Goal: Task Accomplishment & Management: Use online tool/utility

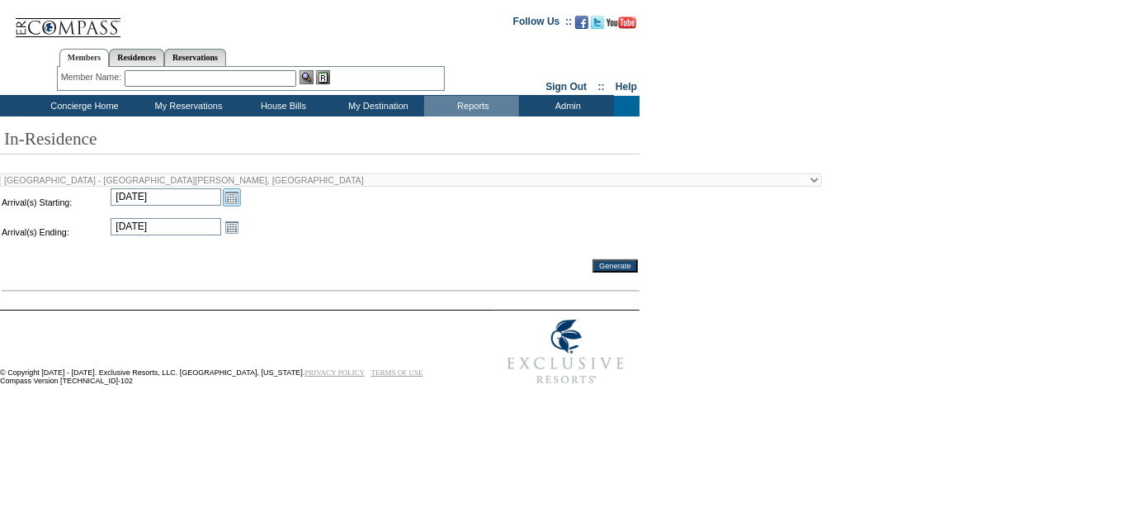
click at [233, 194] on link "Open the calendar popup." at bounding box center [232, 197] width 18 height 18
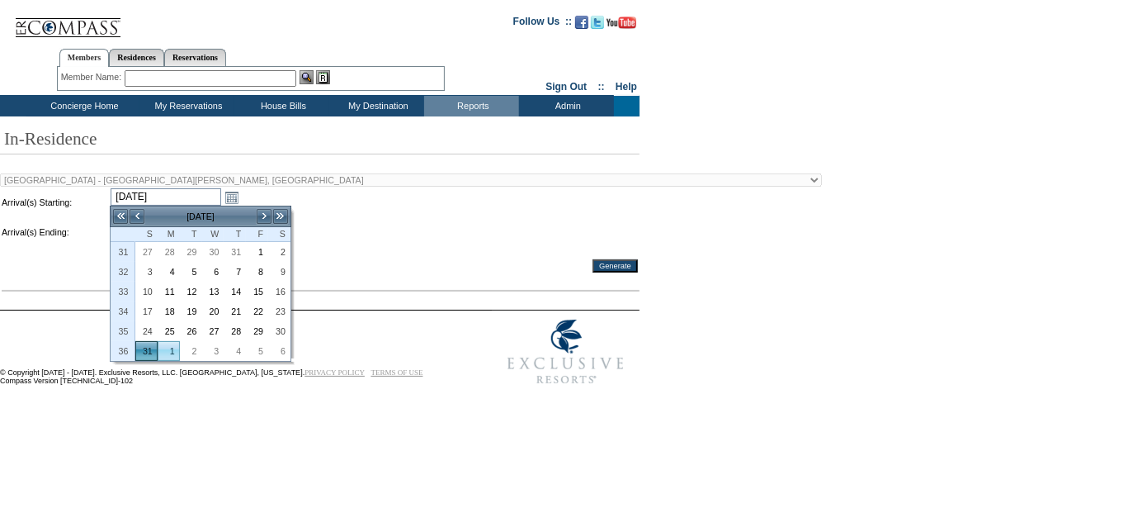
click at [168, 347] on link "1" at bounding box center [168, 351] width 21 height 18
type input "[DATE]"
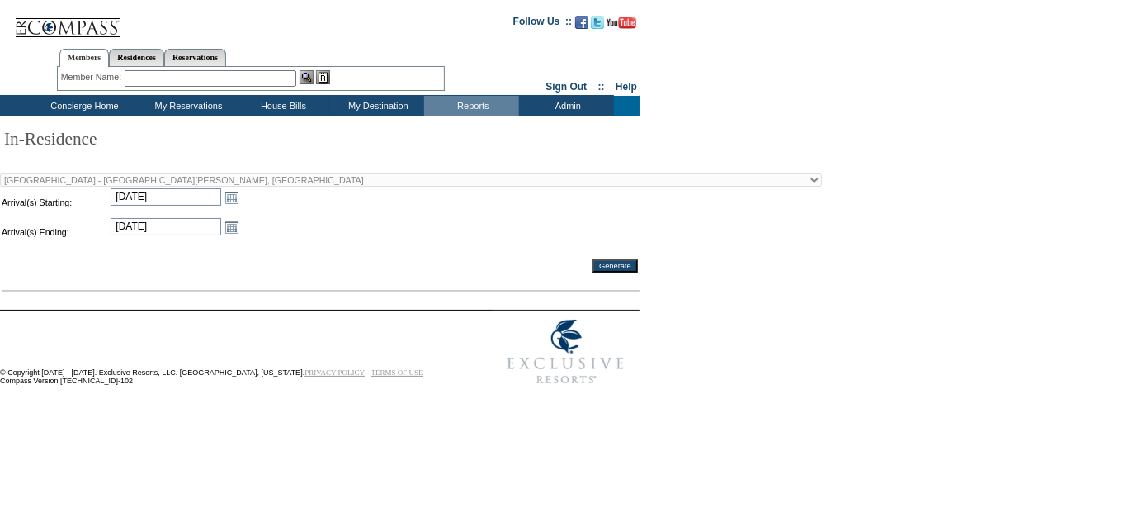
click at [240, 228] on td "Open the calendar popup. << < [DATE] > >> S M T W T F S 36 31 1 2 3 4 5 6 37 7 …" at bounding box center [231, 227] width 21 height 18
click at [228, 230] on link "Open the calendar popup." at bounding box center [232, 227] width 18 height 18
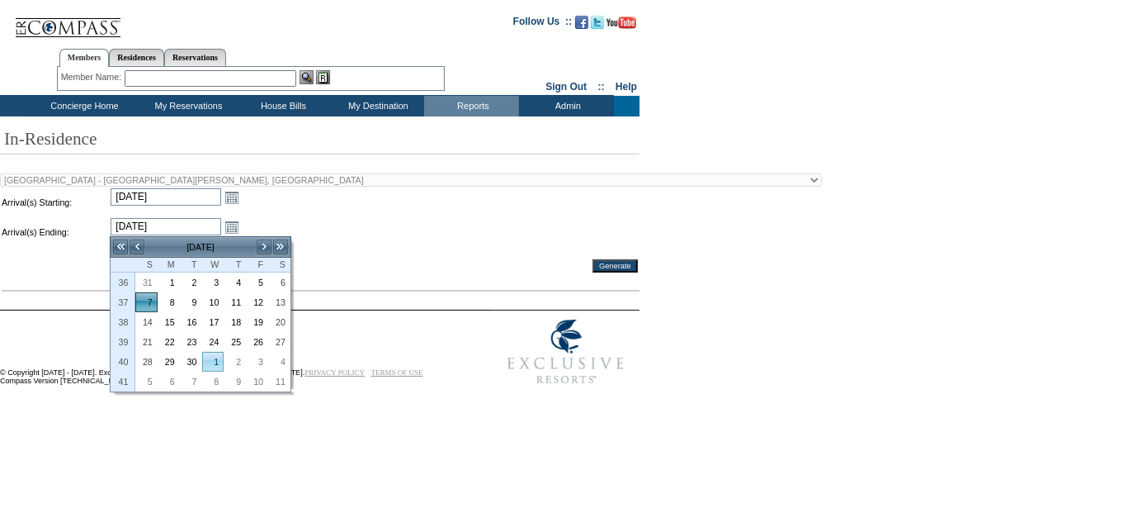
click at [216, 362] on link "1" at bounding box center [213, 361] width 21 height 18
type input "[DATE]"
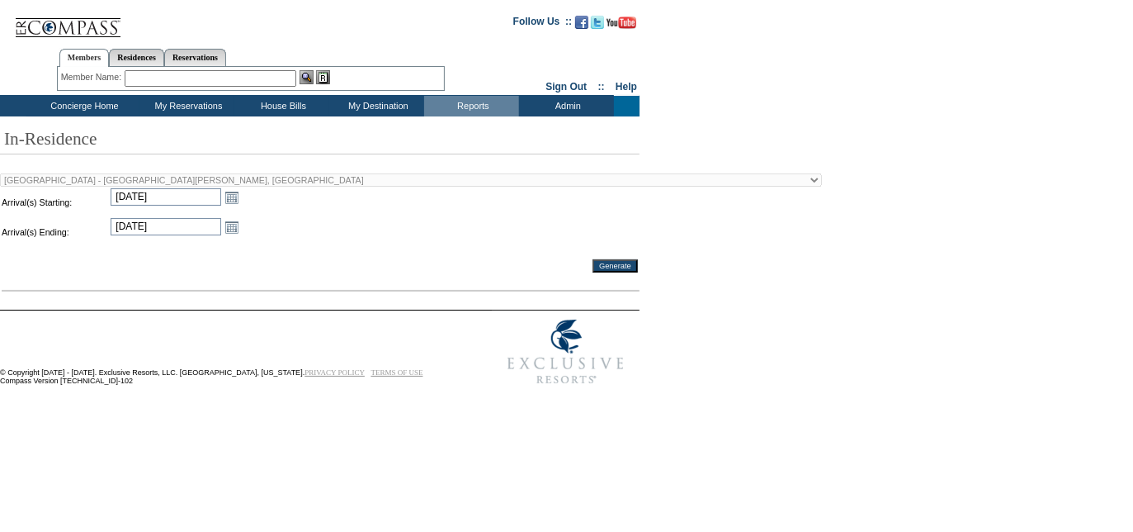
click at [615, 265] on input "Generate" at bounding box center [615, 265] width 45 height 13
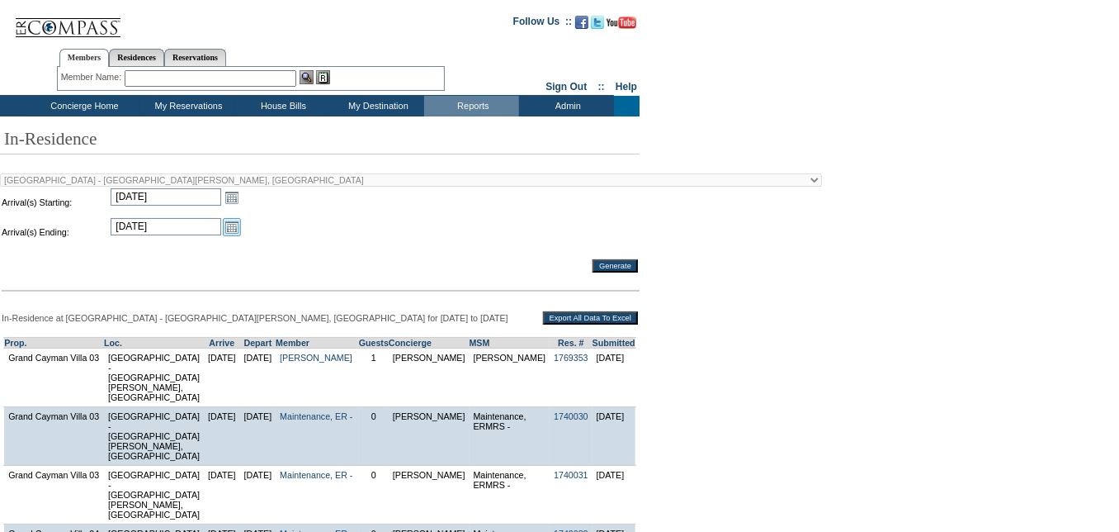
click at [238, 226] on link "Open the calendar popup." at bounding box center [232, 227] width 18 height 18
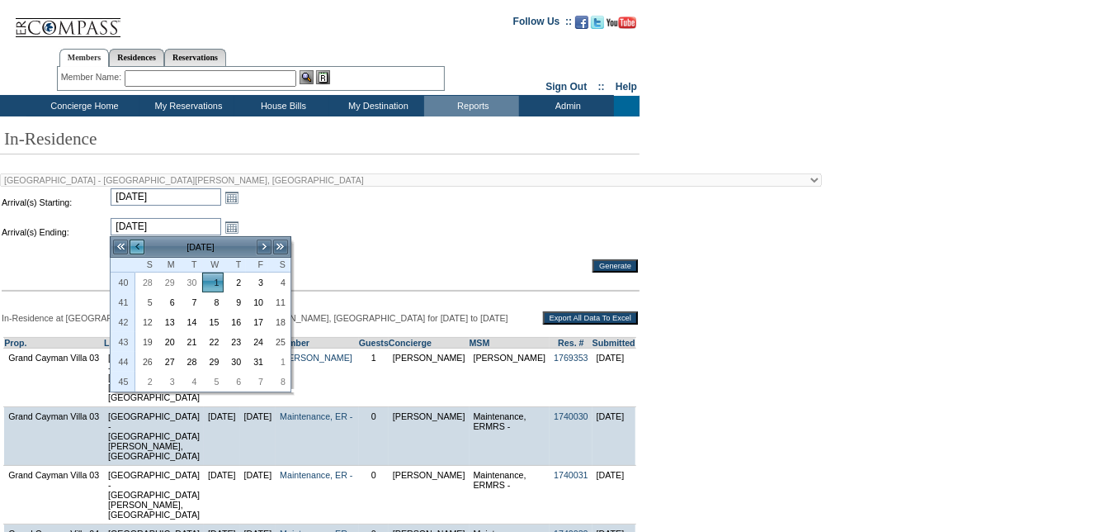
click at [136, 247] on link "<" at bounding box center [137, 247] width 17 height 17
click at [175, 284] on link "1" at bounding box center [168, 282] width 21 height 18
type input "[DATE]"
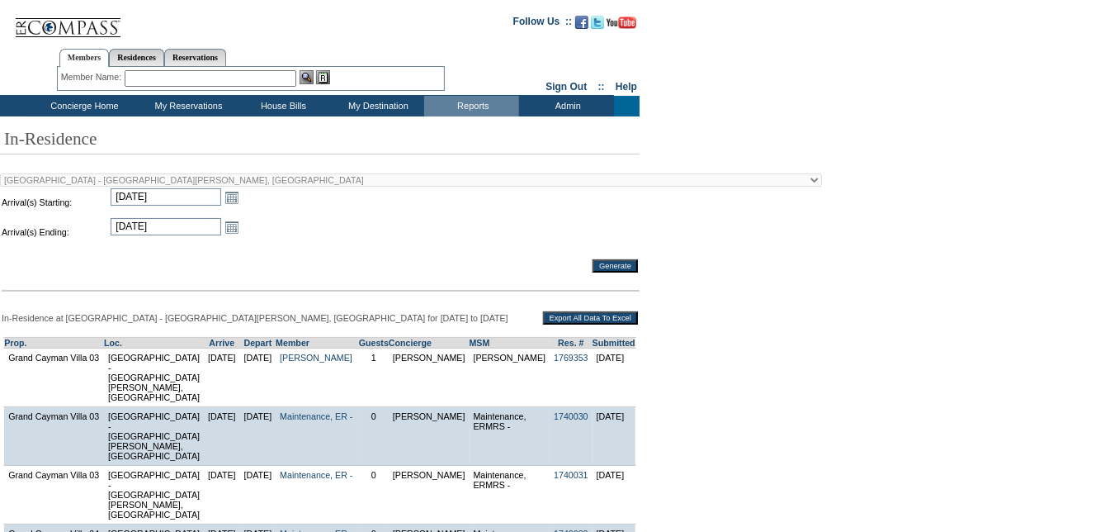
click at [634, 268] on input "Generate" at bounding box center [615, 265] width 45 height 13
